Goal: Information Seeking & Learning: Learn about a topic

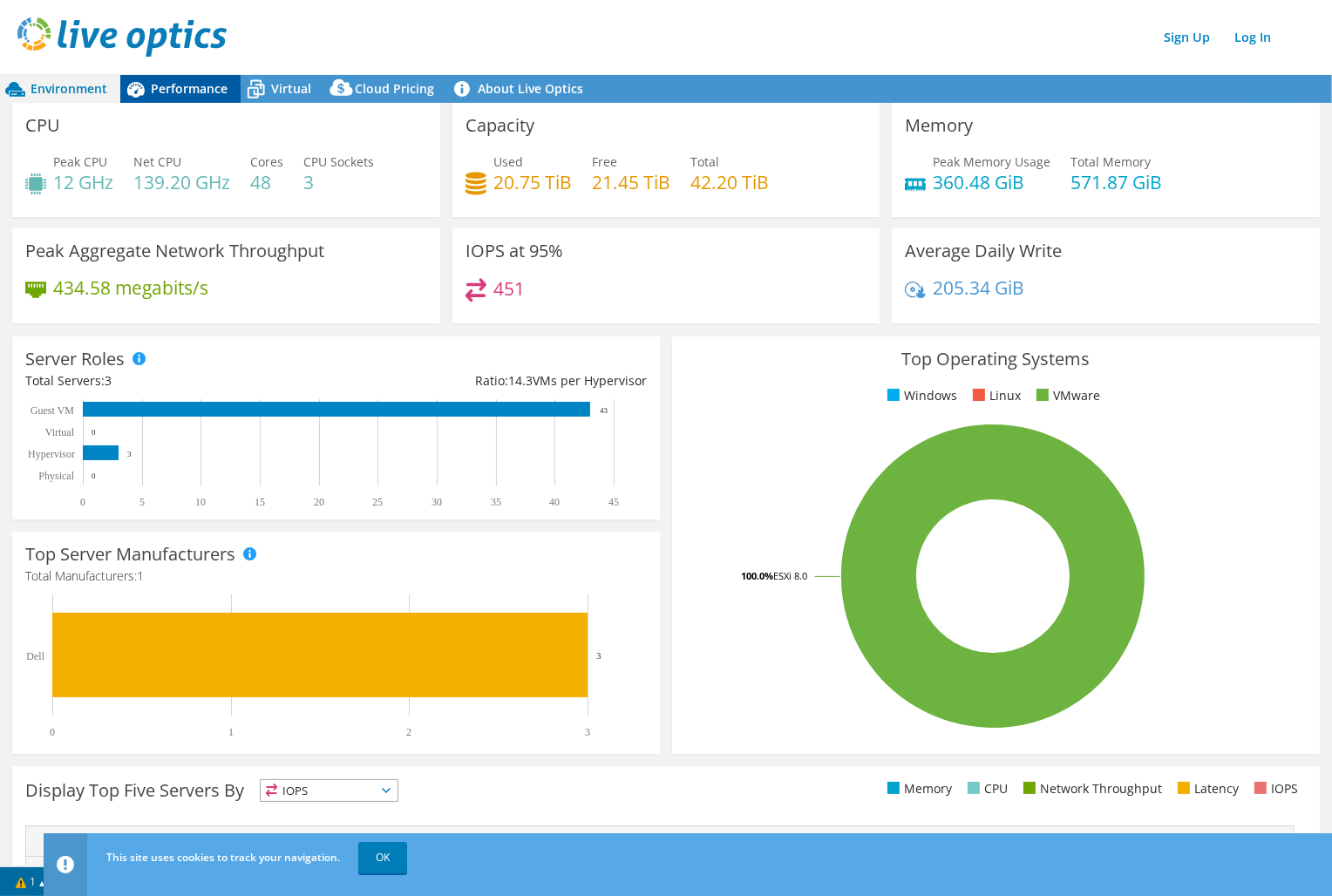
click at [180, 80] on span "Performance" at bounding box center [189, 88] width 77 height 17
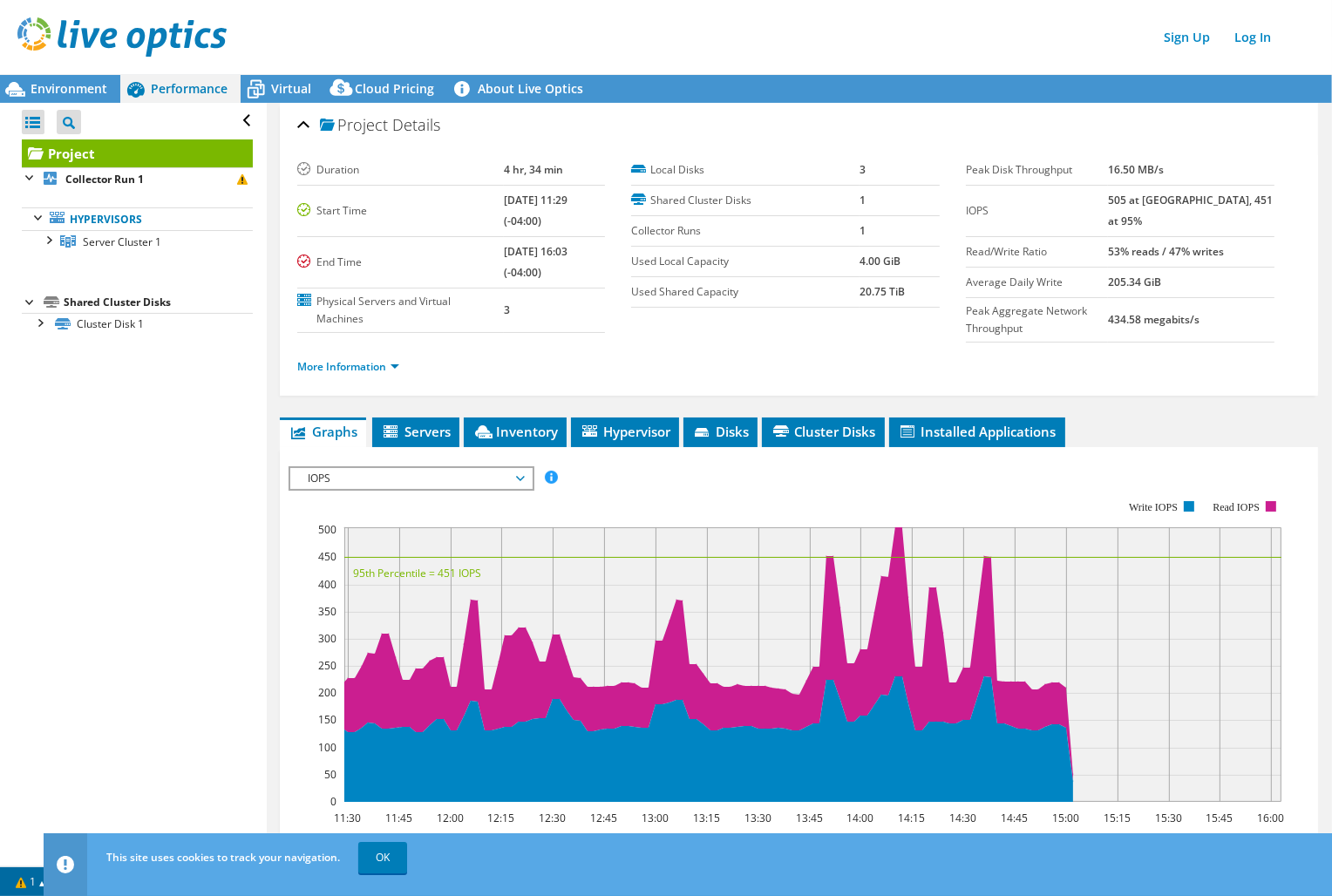
scroll to position [193, 0]
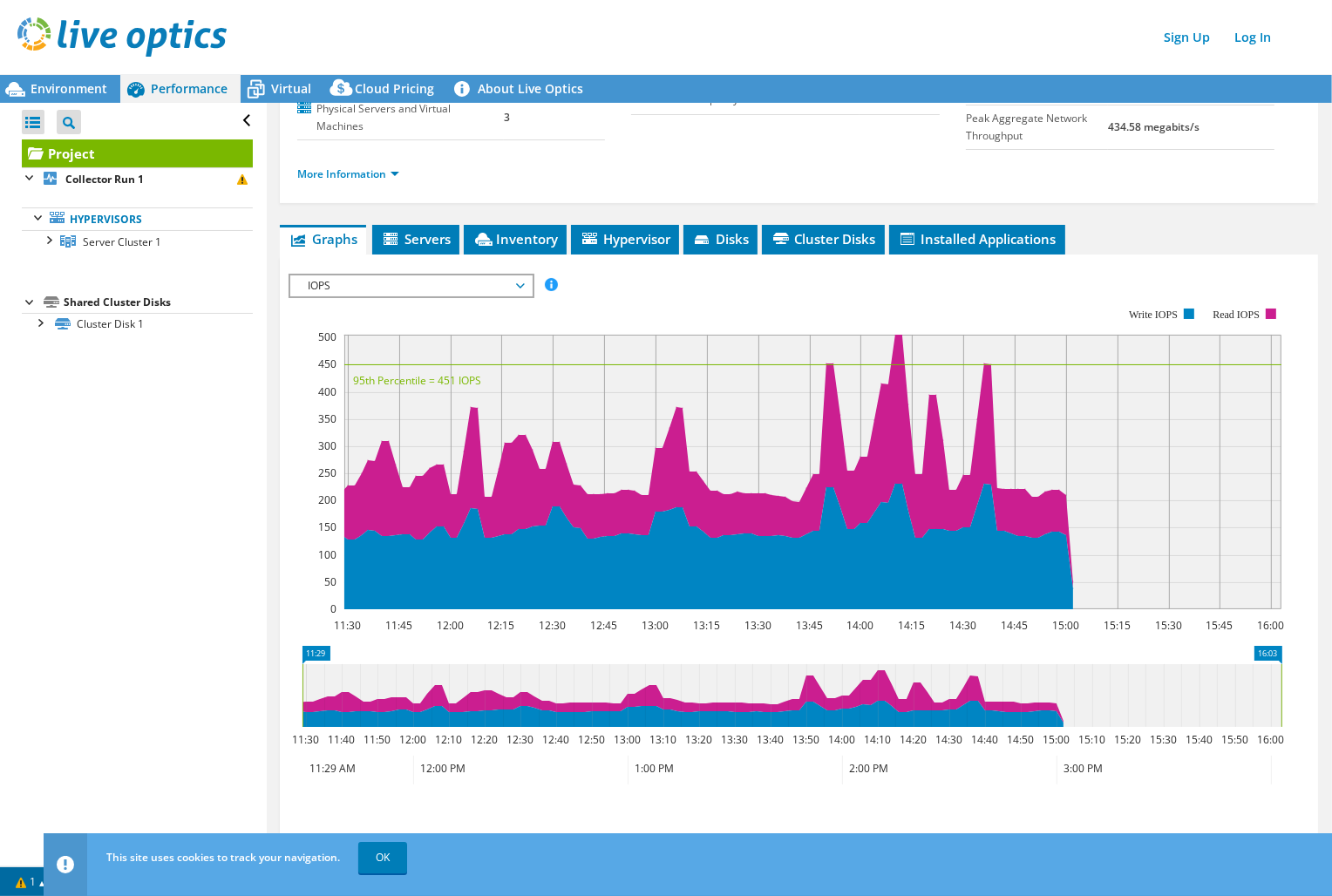
click at [370, 275] on span "IOPS" at bounding box center [411, 286] width 224 height 21
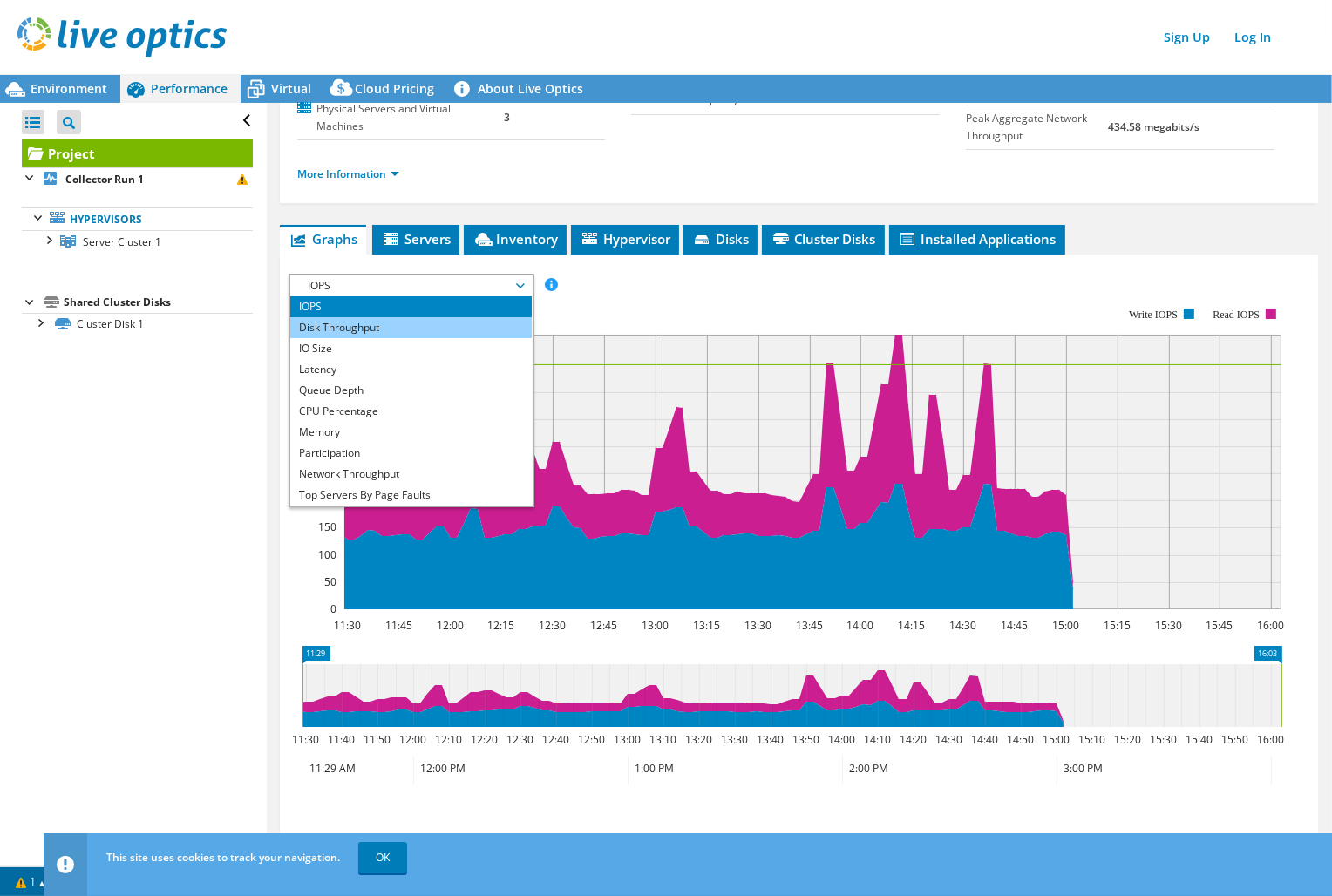
click at [368, 320] on li "Disk Throughput" at bounding box center [411, 327] width 242 height 21
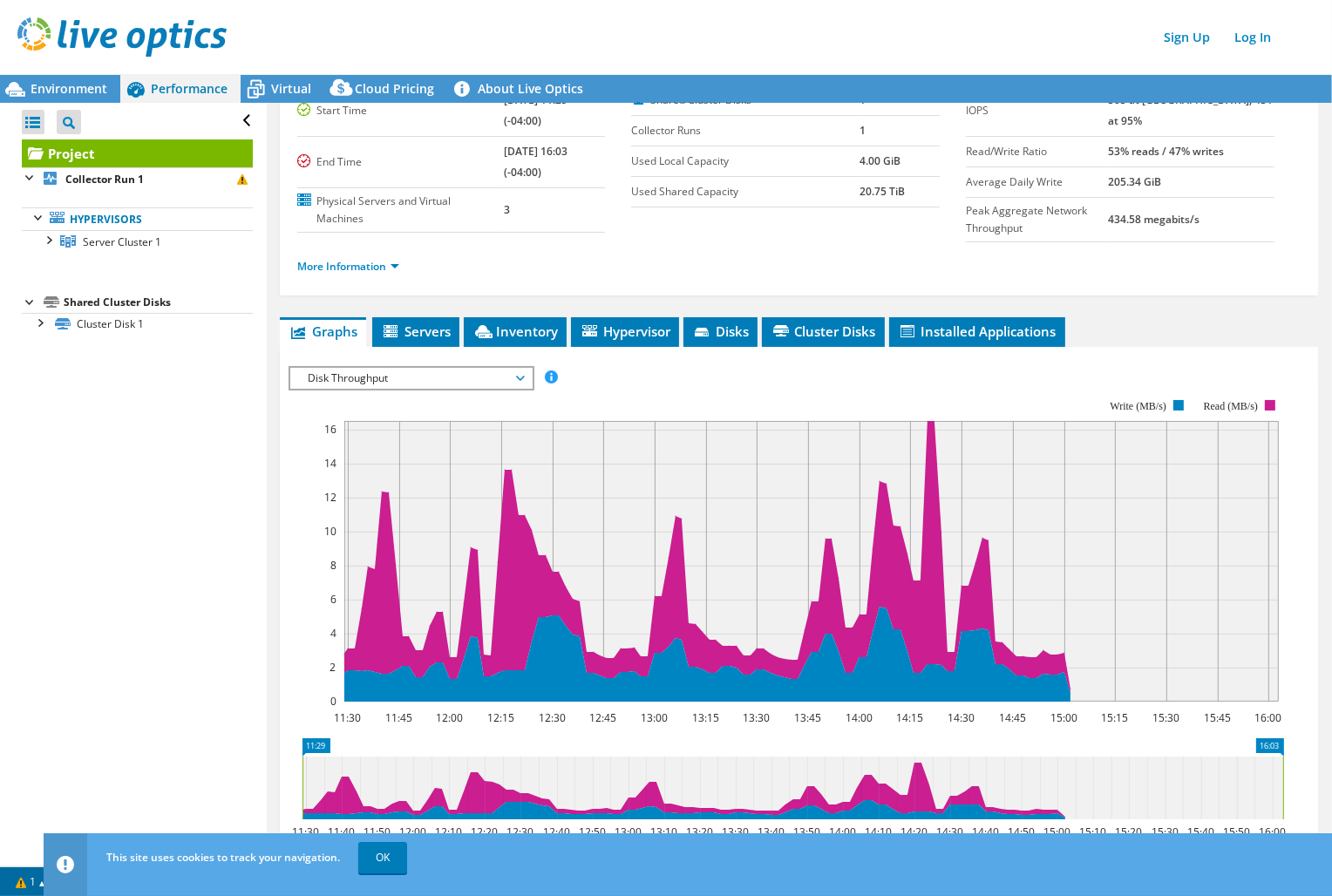
scroll to position [158, 0]
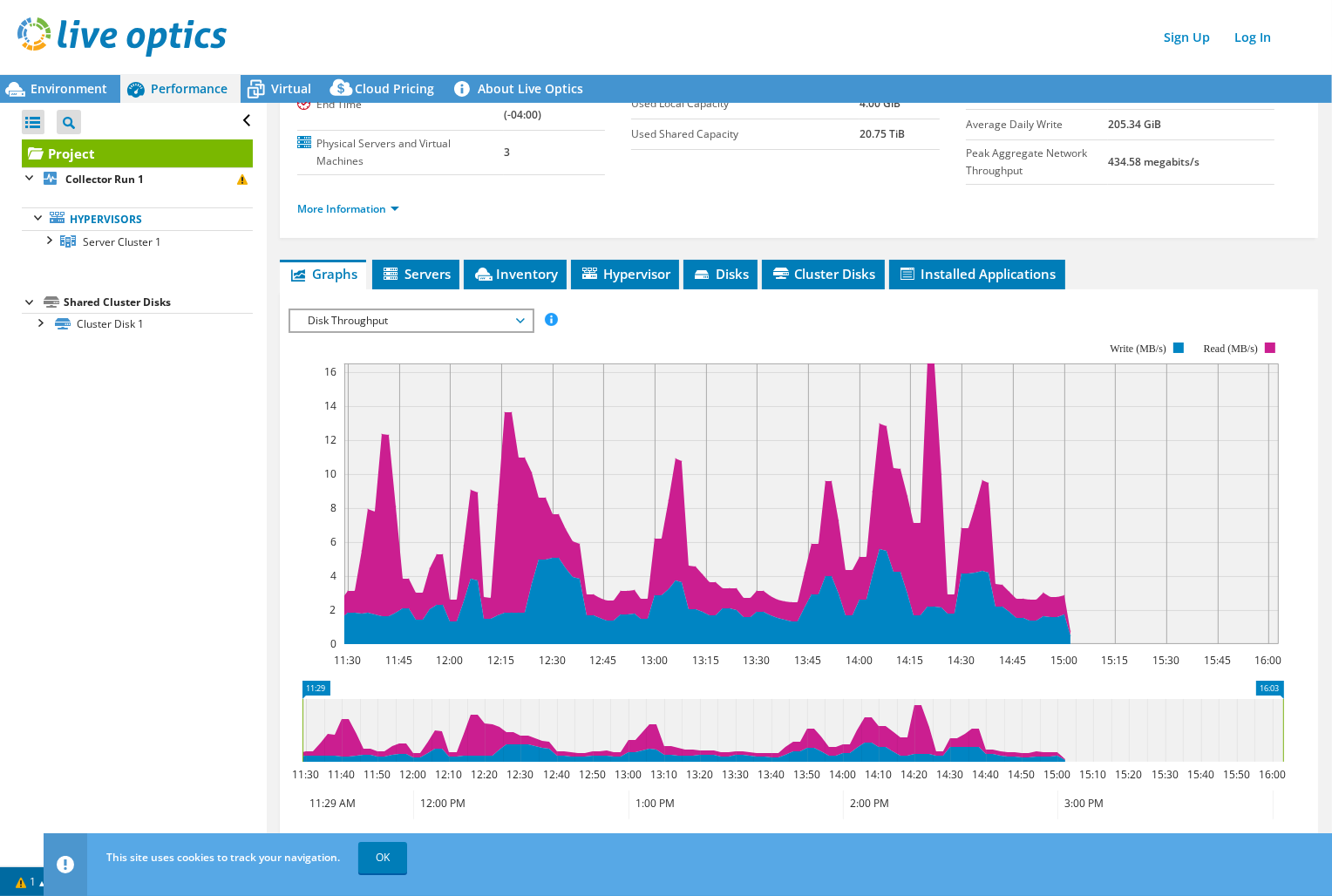
click at [511, 323] on span "Disk Throughput" at bounding box center [411, 321] width 224 height 21
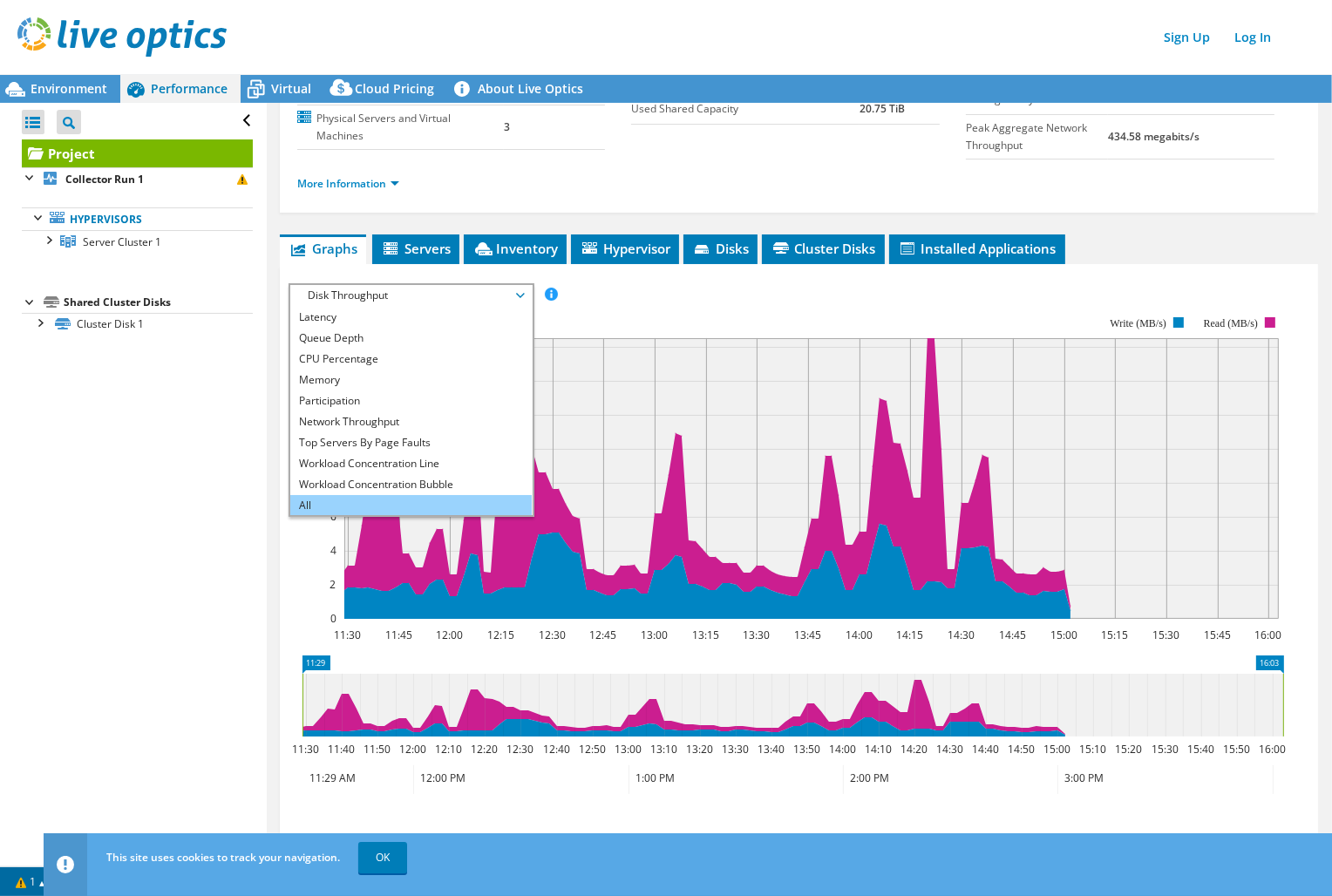
scroll to position [193, 0]
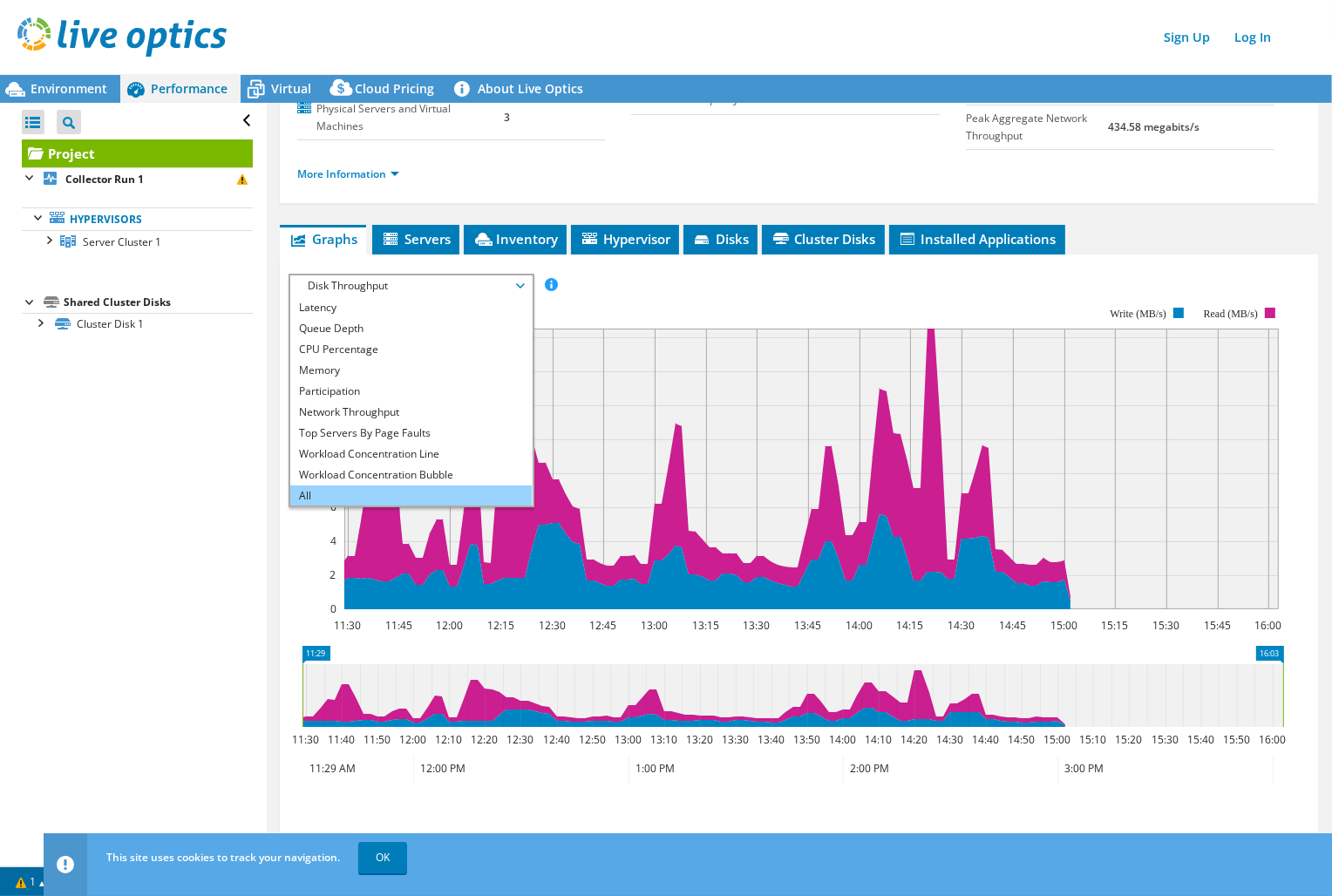
click at [412, 485] on li "All" at bounding box center [411, 495] width 242 height 21
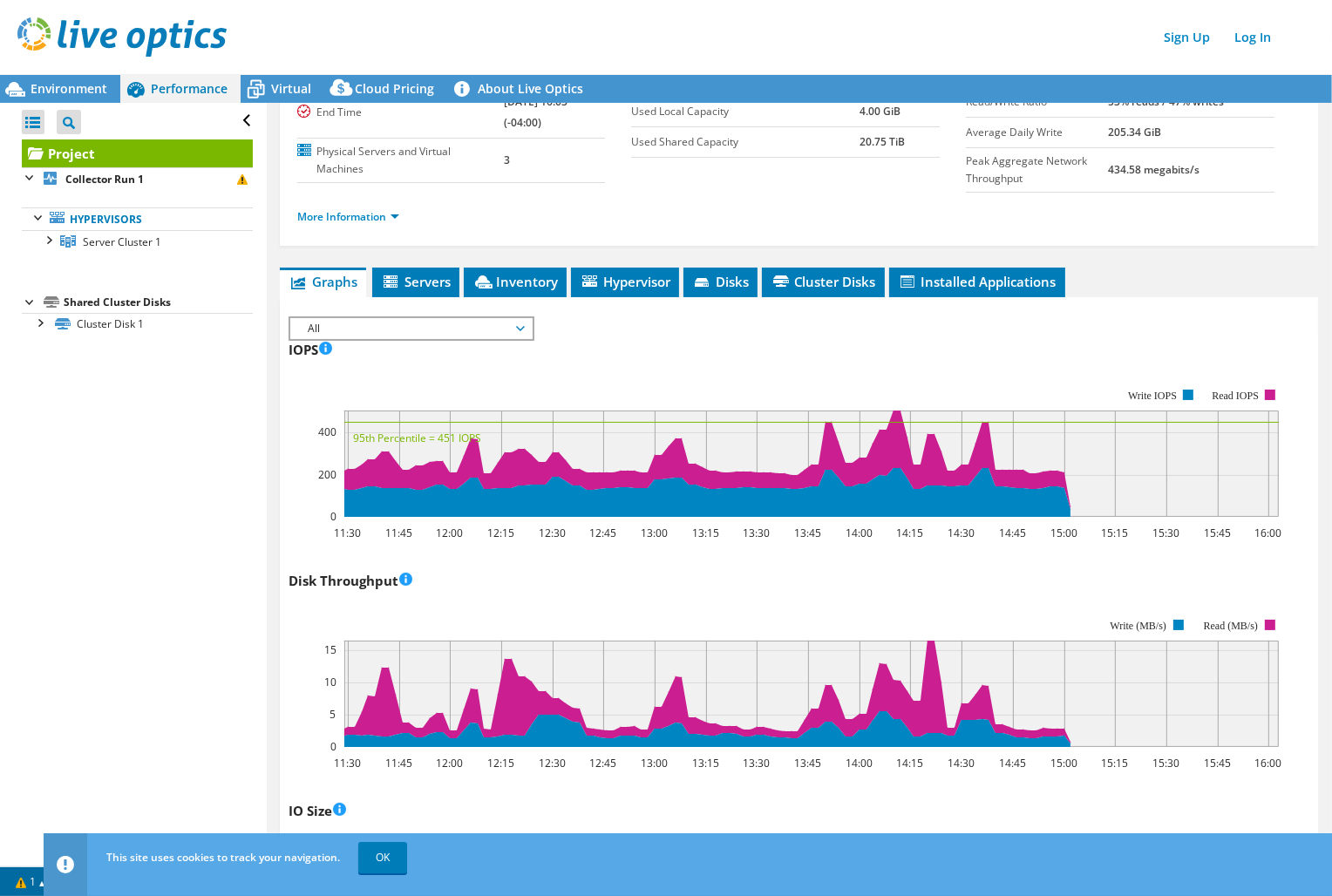
scroll to position [0, 0]
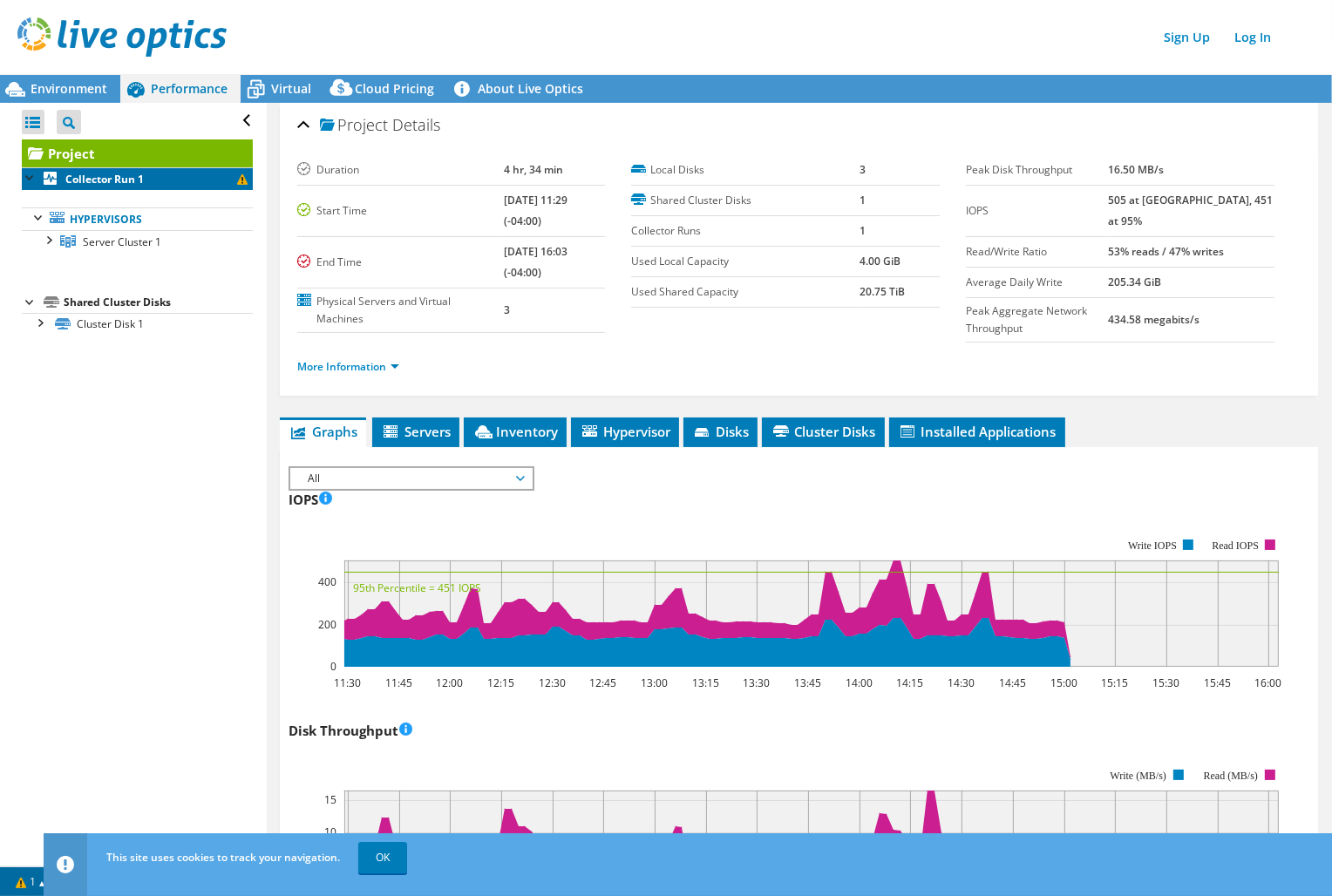
click at [91, 174] on b "Collector Run 1" at bounding box center [104, 180] width 78 height 15
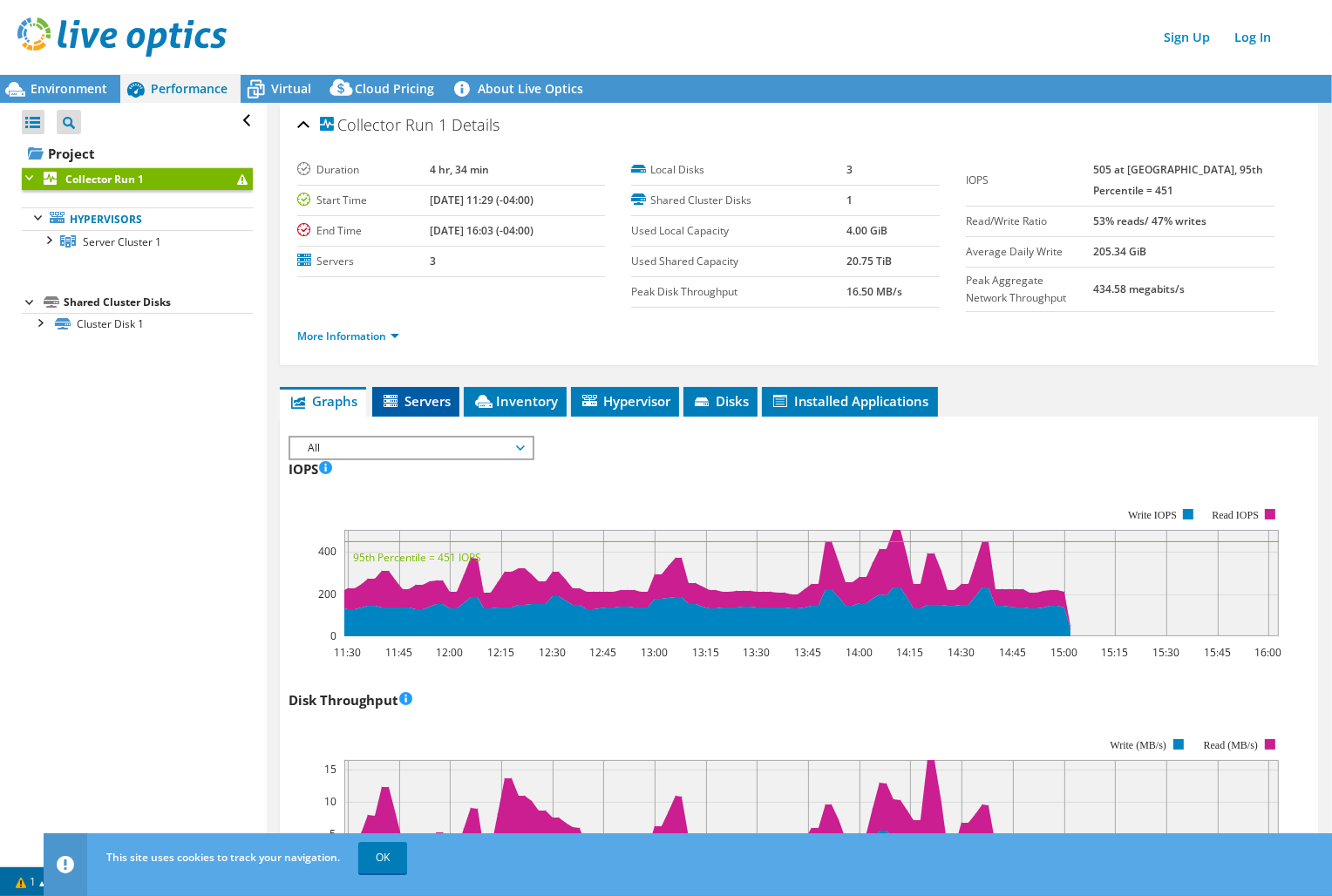
click at [416, 402] on span "Servers" at bounding box center [415, 401] width 70 height 18
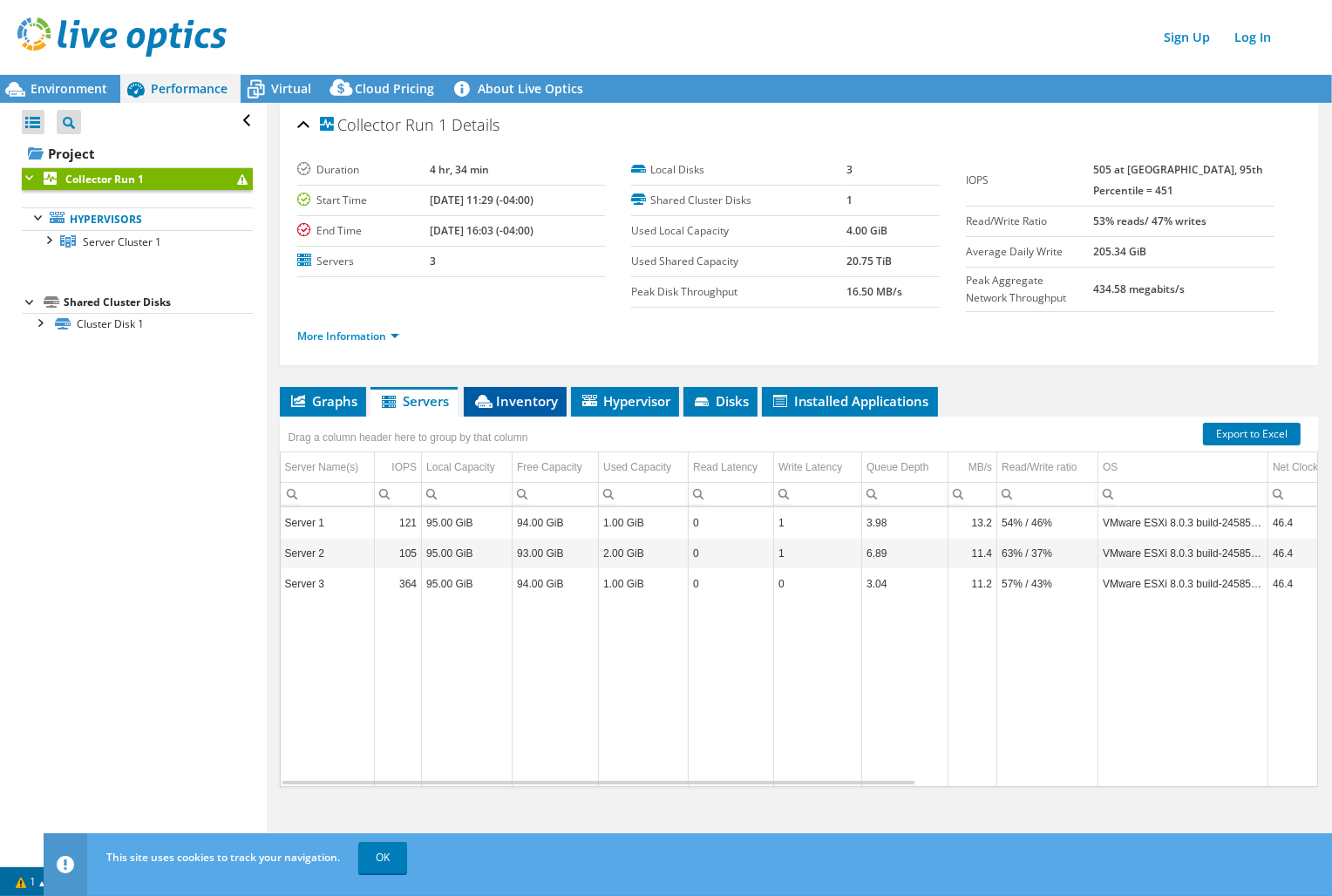
click at [526, 401] on span "Inventory" at bounding box center [514, 401] width 86 height 18
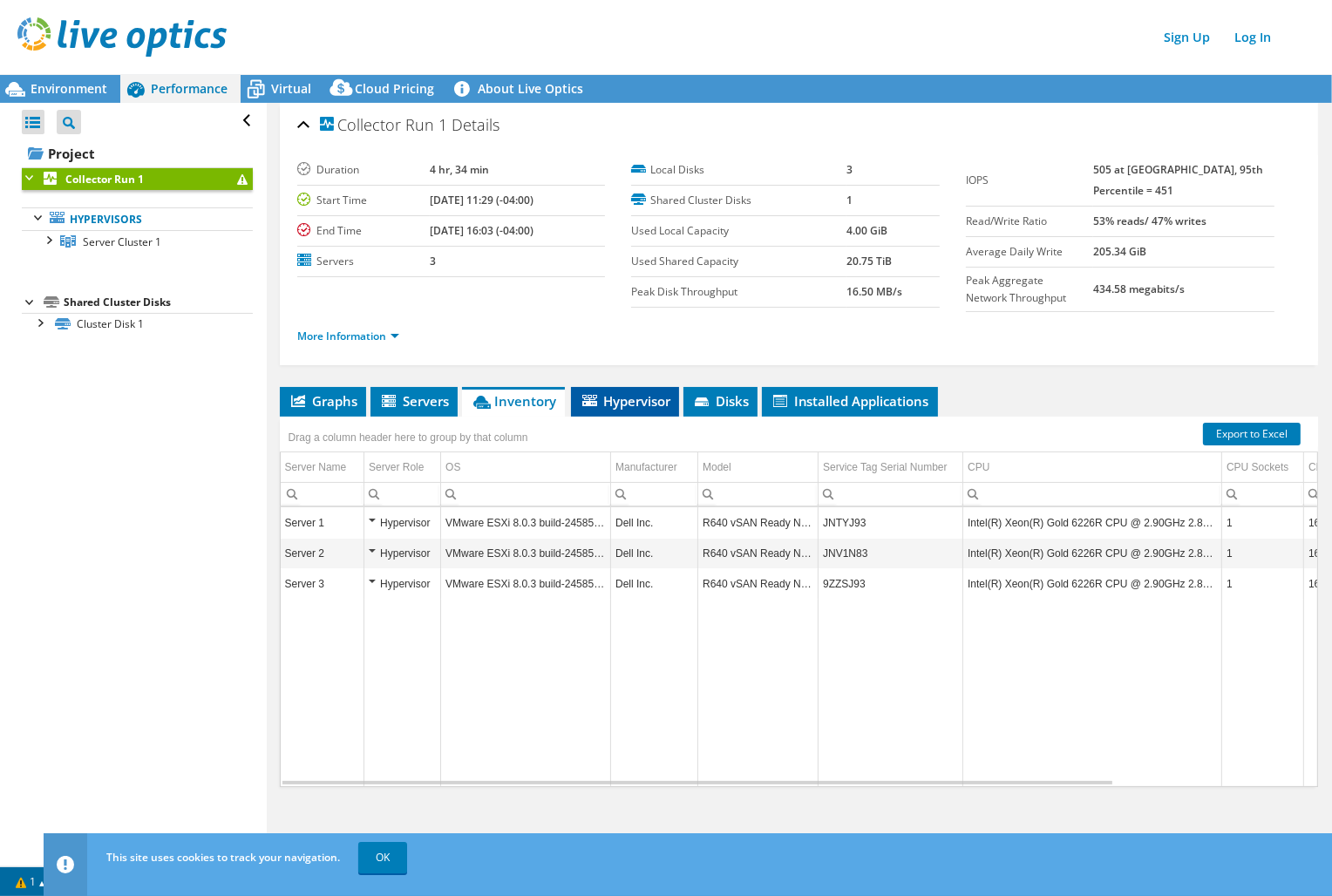
click at [572, 402] on li "Hypervisor" at bounding box center [624, 402] width 108 height 30
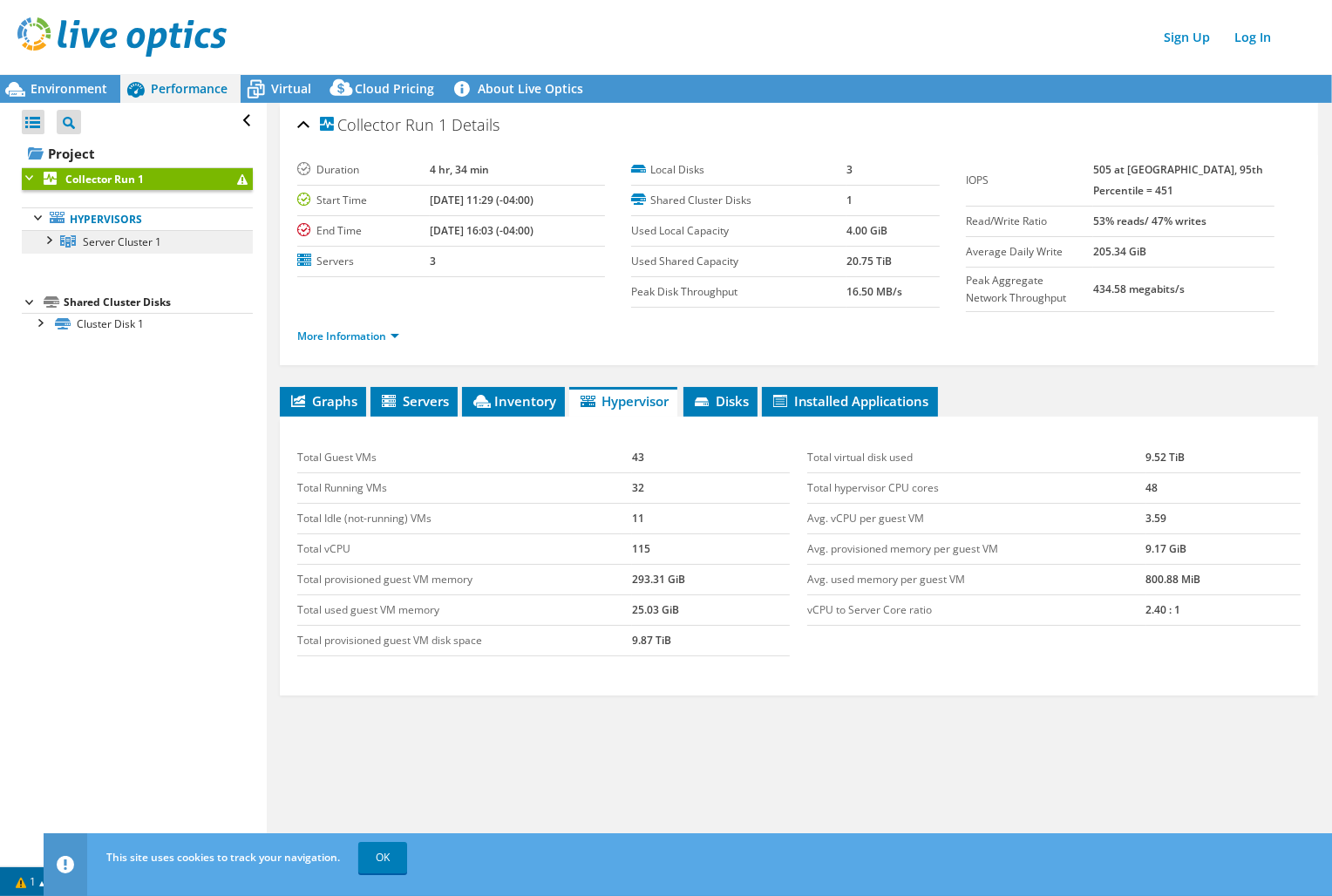
click at [88, 234] on span "Server Cluster 1" at bounding box center [121, 242] width 78 height 15
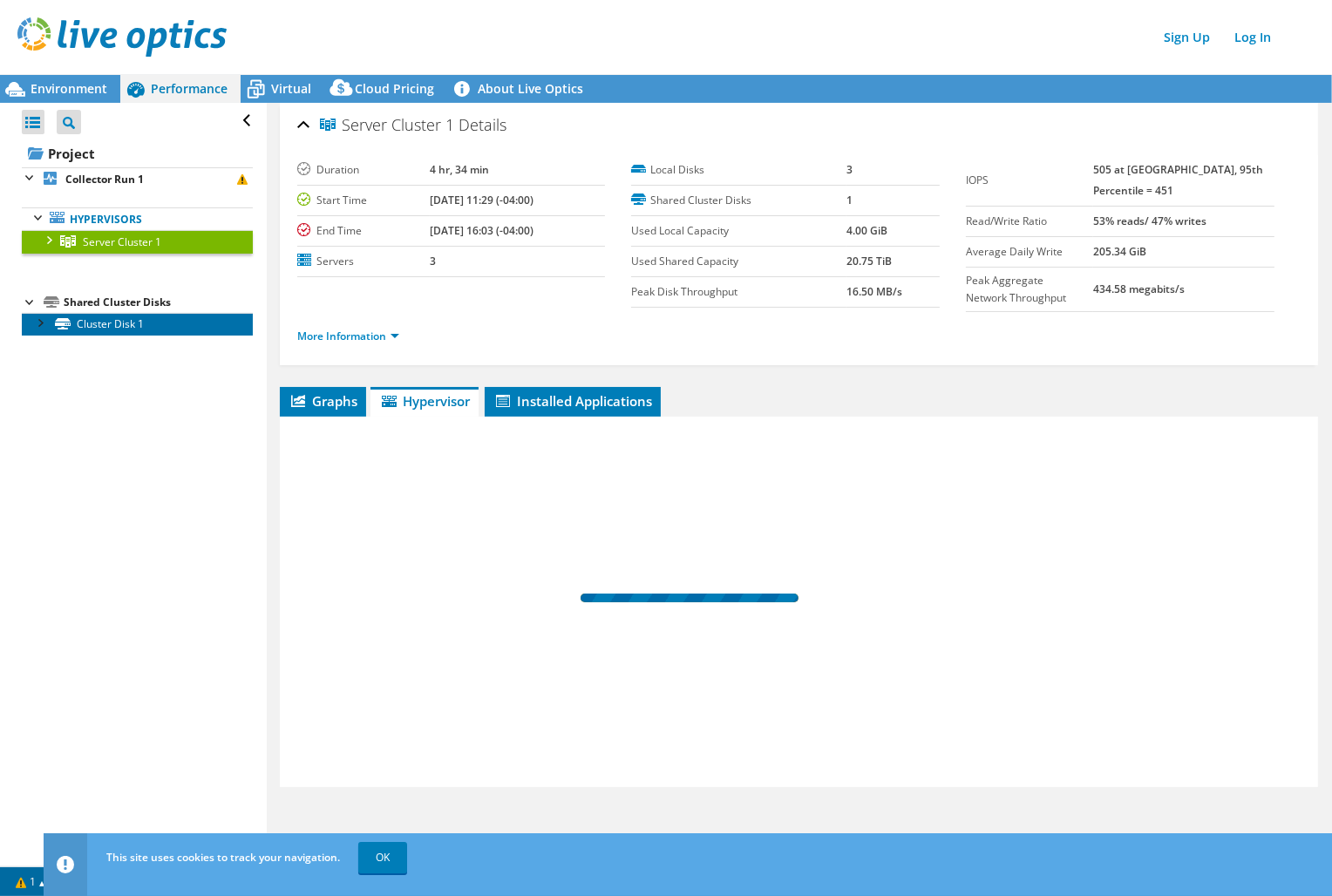
click at [78, 319] on link "Cluster Disk 1" at bounding box center [137, 324] width 231 height 23
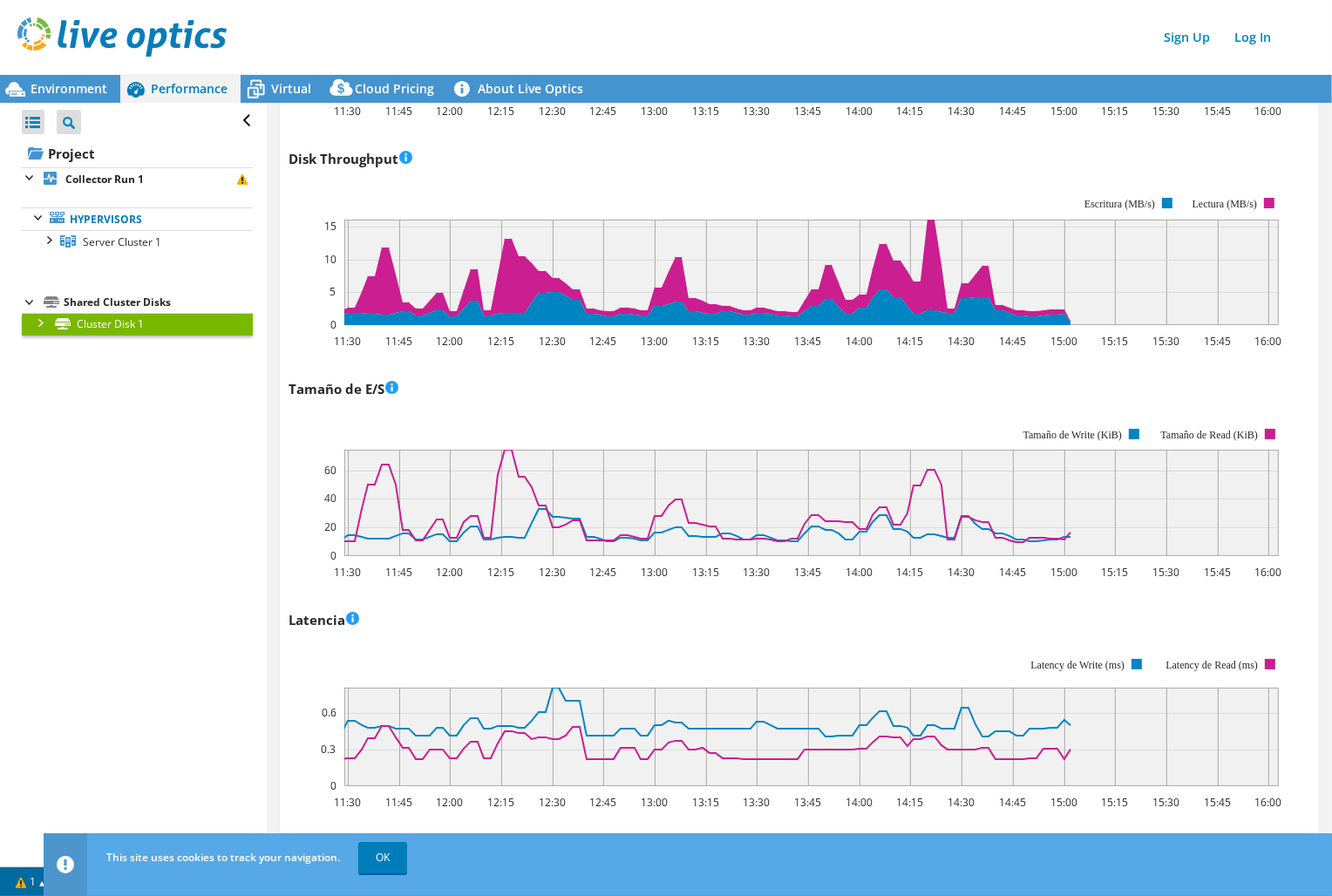
scroll to position [634, 0]
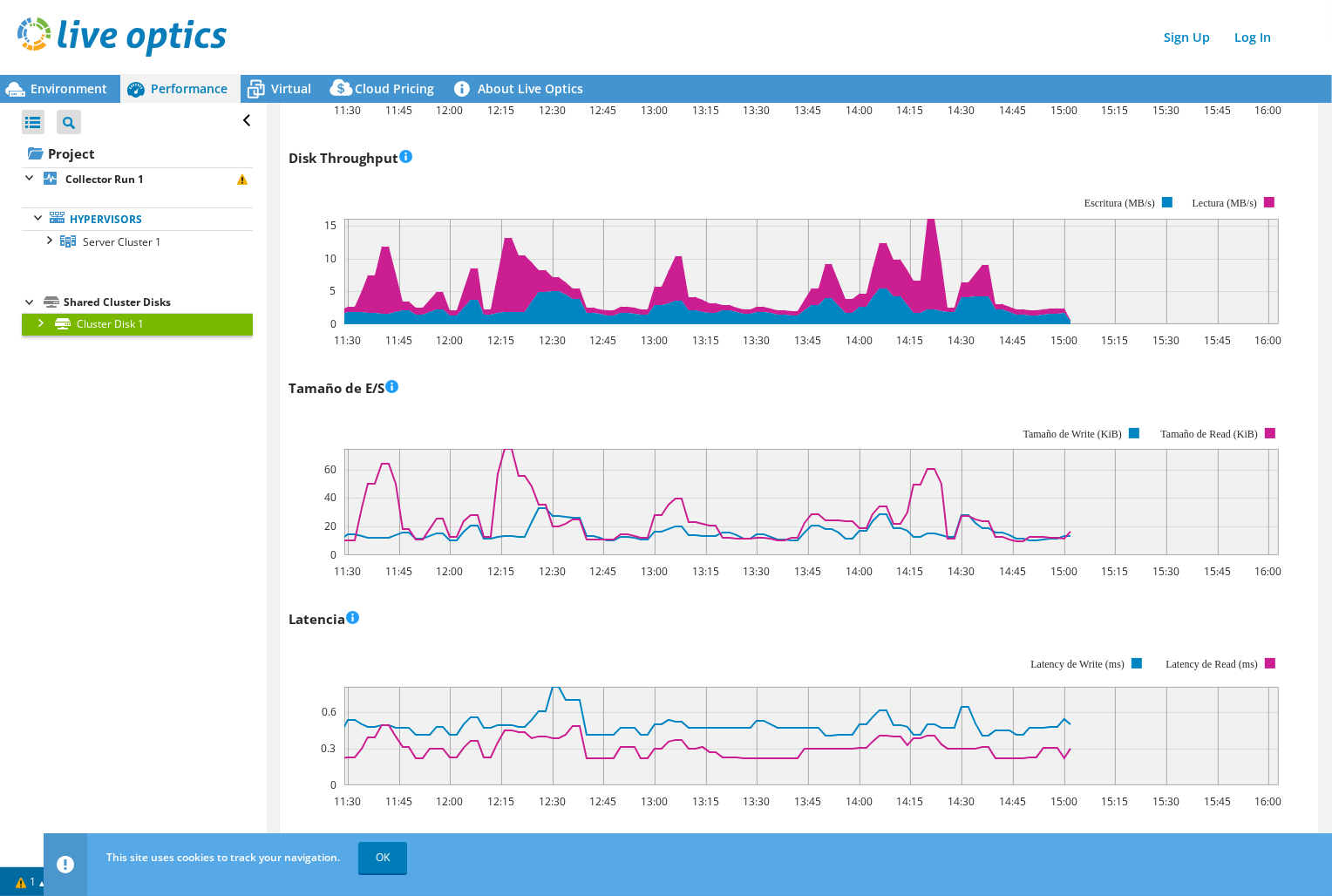
drag, startPoint x: 145, startPoint y: 234, endPoint x: 227, endPoint y: 267, distance: 88.4
click at [145, 234] on span "Server Cluster 1" at bounding box center [121, 242] width 78 height 15
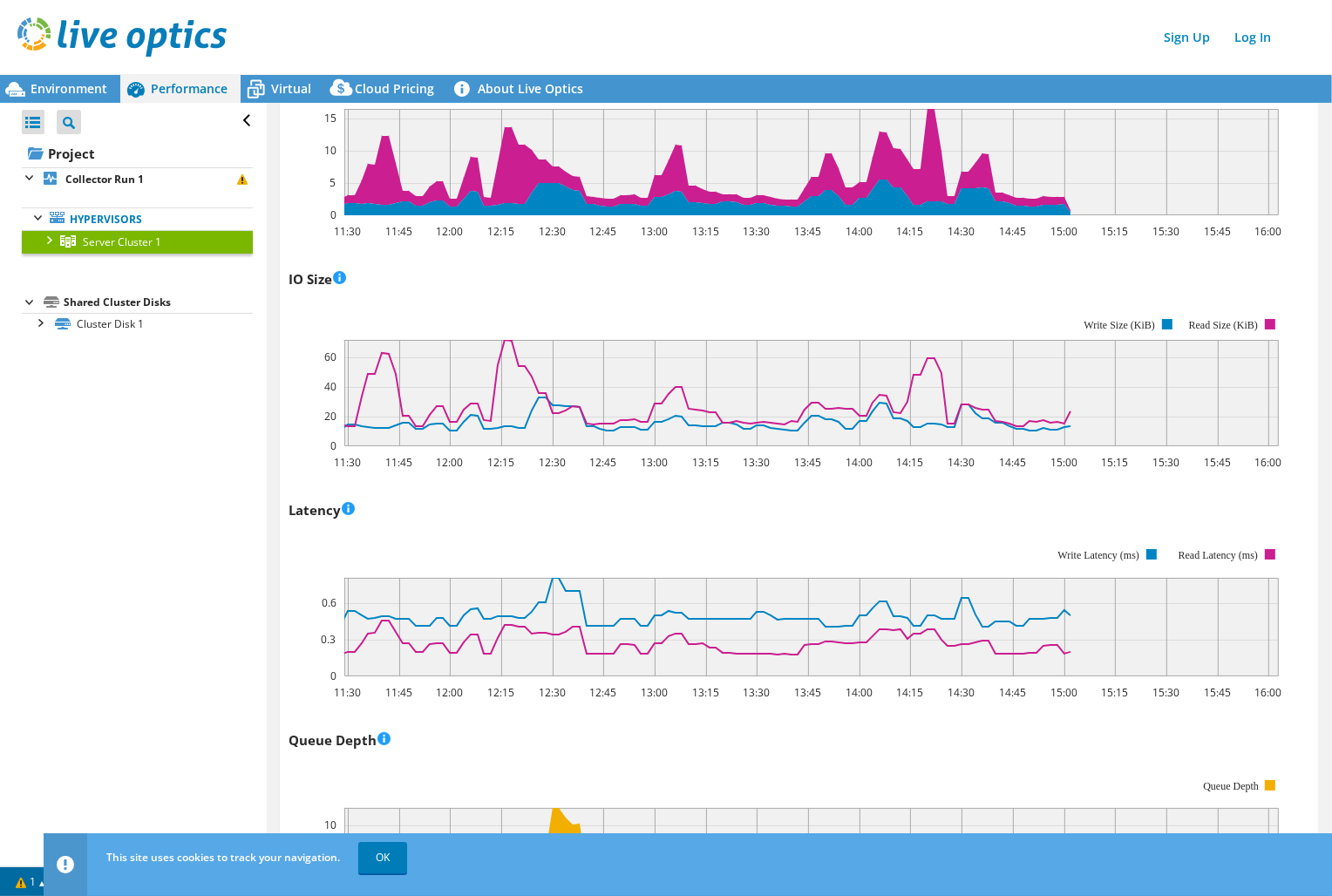
scroll to position [547, 0]
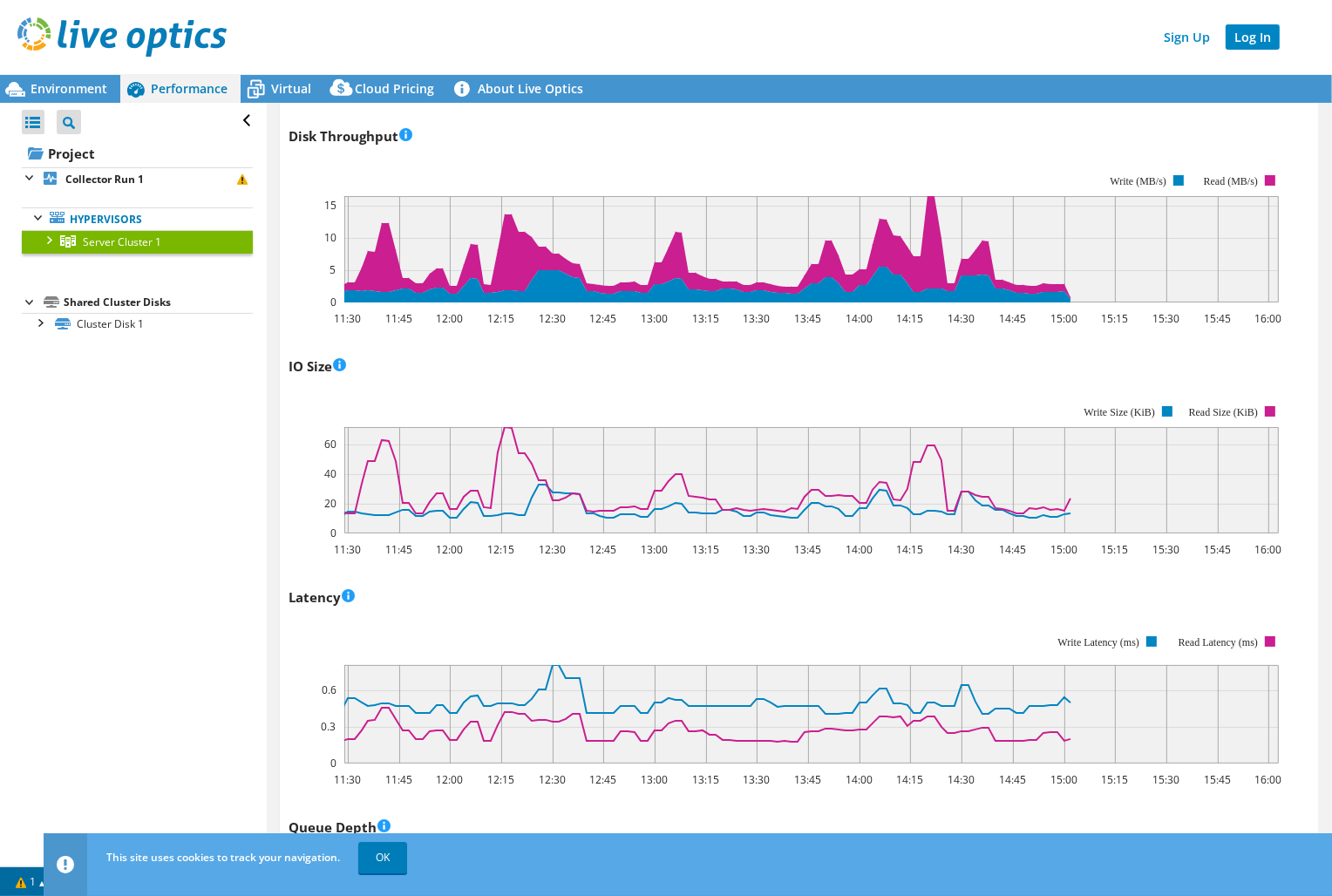
click at [1255, 43] on link "Log In" at bounding box center [1251, 37] width 54 height 25
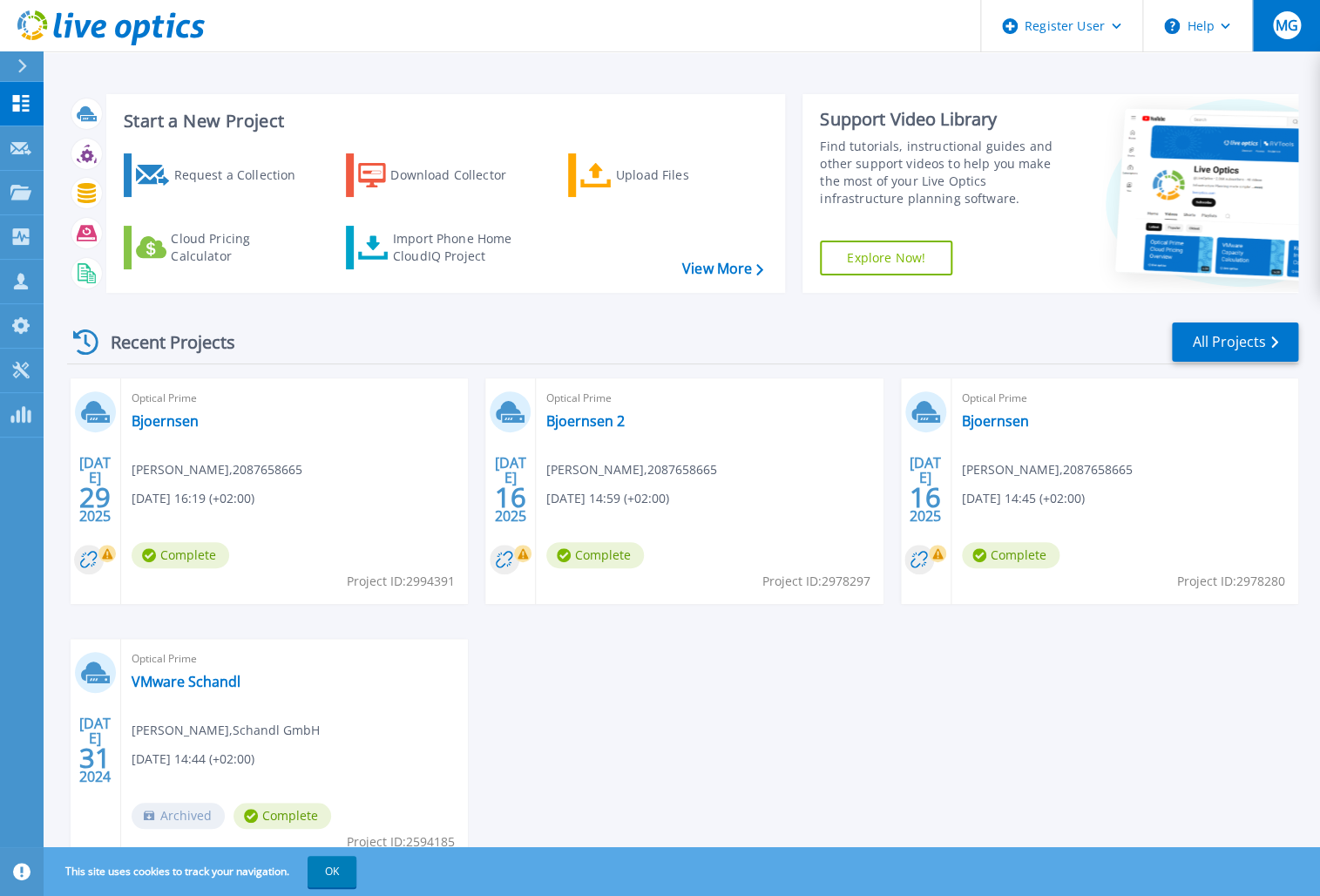
click at [1283, 18] on span "MG" at bounding box center [1286, 24] width 23 height 14
click at [825, 80] on div "Start a New Project Request a Collection Download Collector Upload Files Cloud …" at bounding box center [683, 193] width 1232 height 227
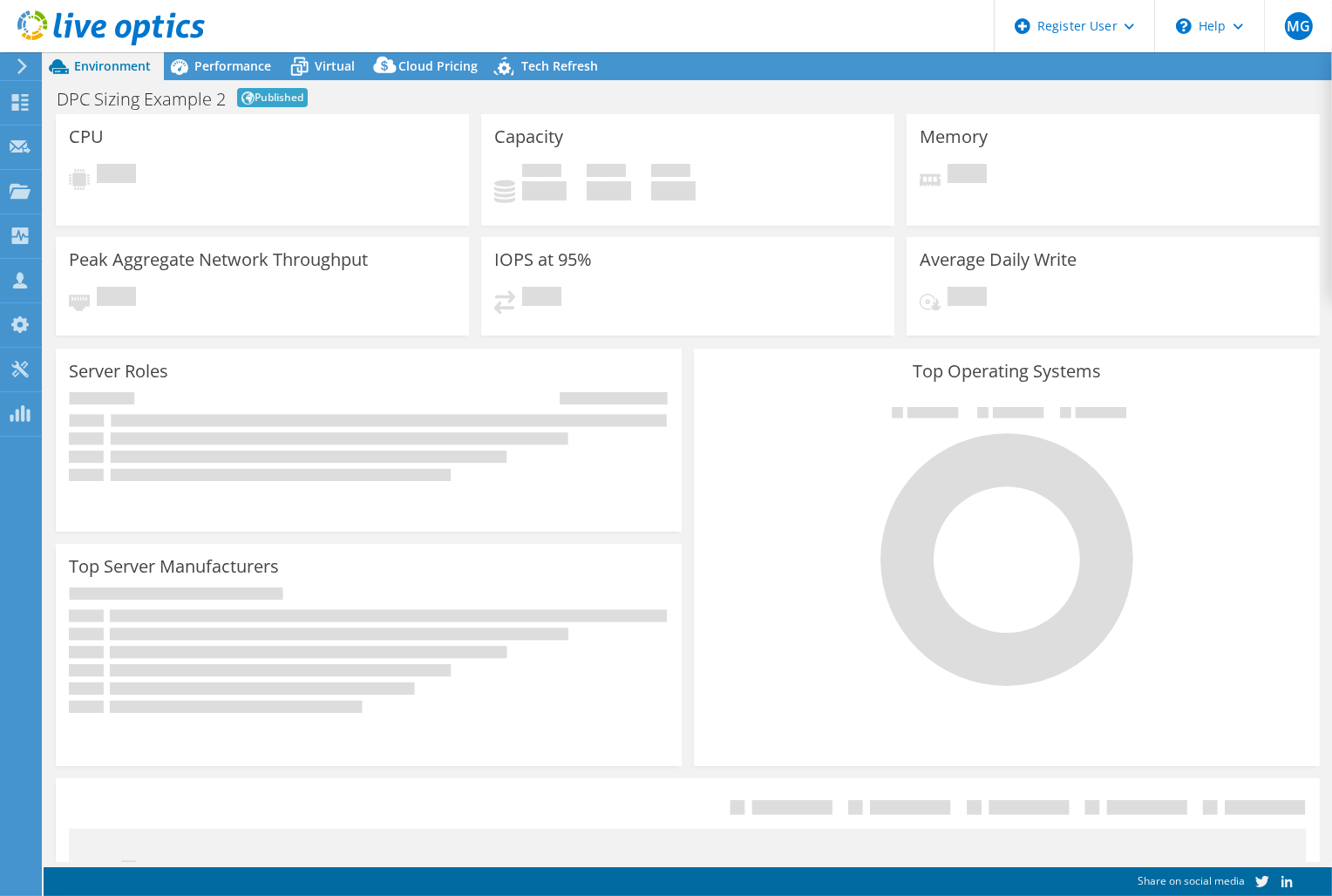
select select "EUFrankfurt"
select select "EUR"
